Goal: Download file/media

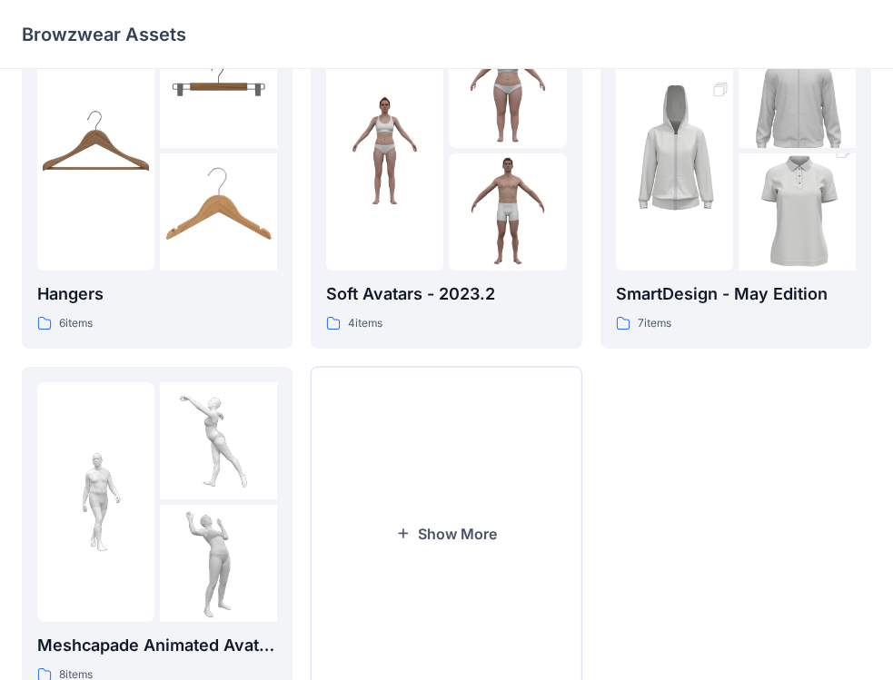
scroll to position [454, 0]
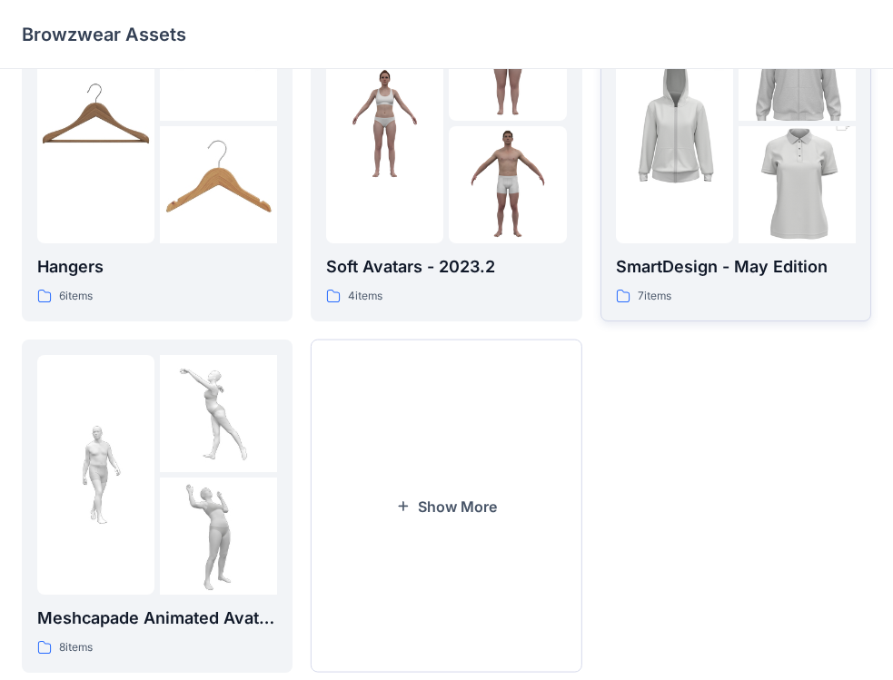
click at [723, 296] on div "7 items" at bounding box center [736, 296] width 240 height 19
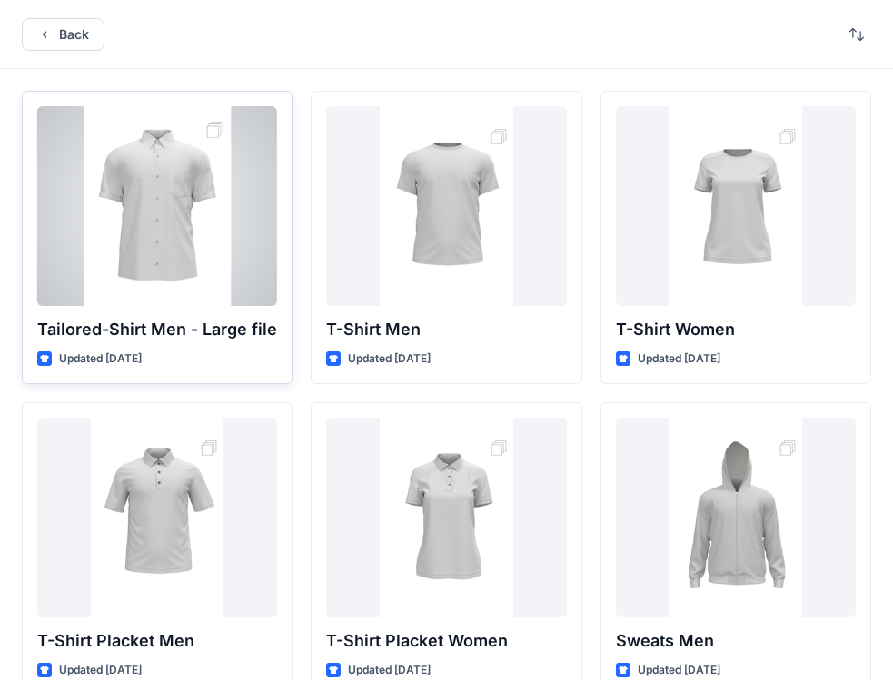
click at [251, 361] on div "Updated [DATE]" at bounding box center [157, 359] width 240 height 19
click at [159, 259] on div at bounding box center [157, 206] width 240 height 200
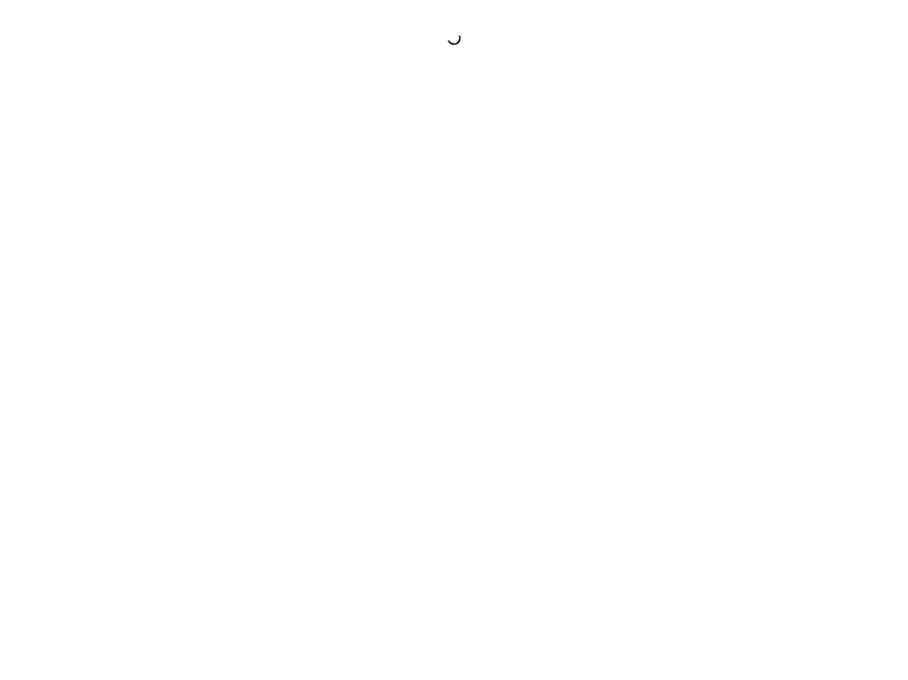
click at [159, 259] on div at bounding box center [454, 340] width 908 height 680
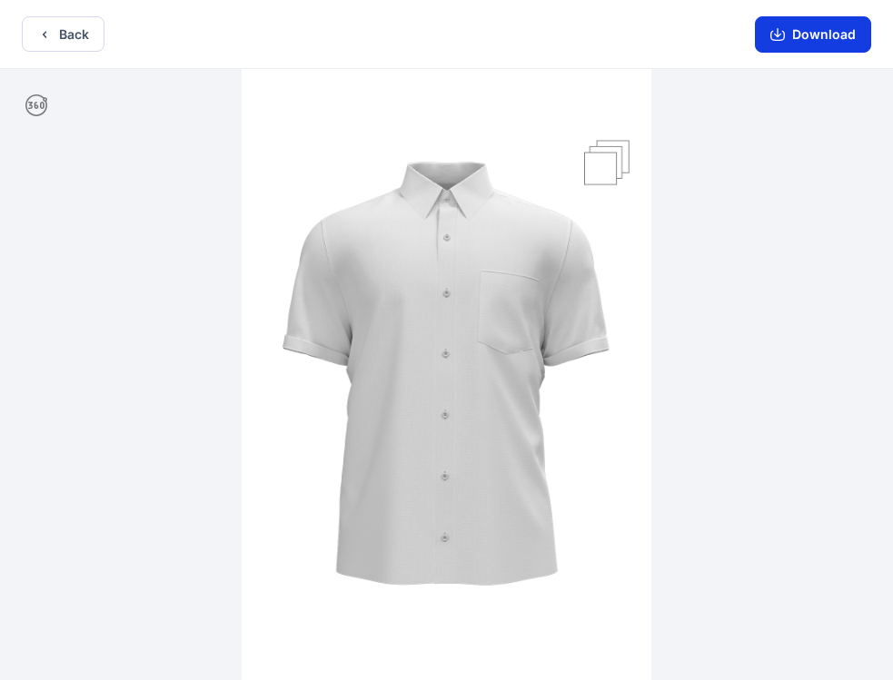
click at [807, 25] on button "Download" at bounding box center [813, 34] width 116 height 36
